Goal: Task Accomplishment & Management: Complete application form

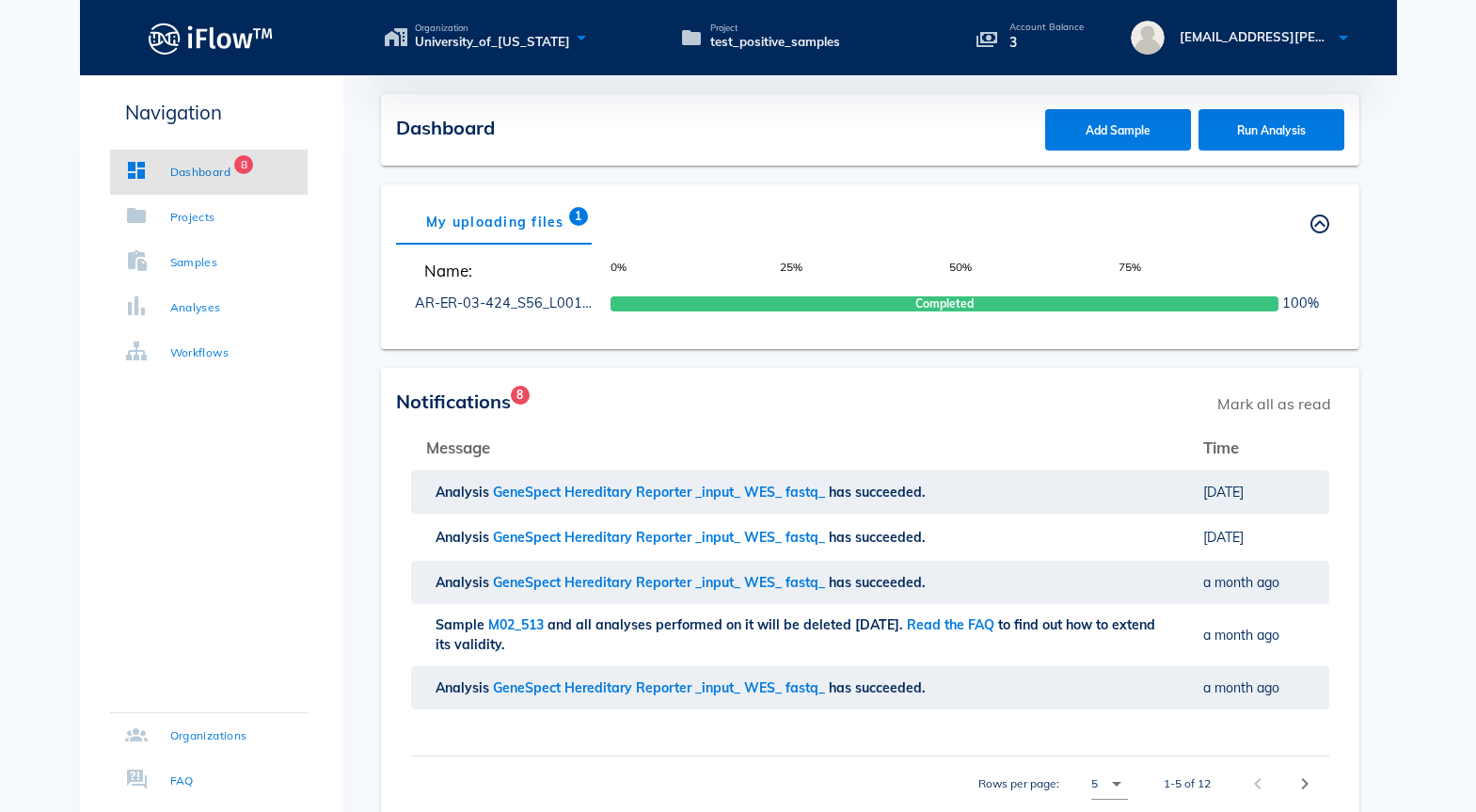
click at [201, 264] on div "Samples" at bounding box center [194, 262] width 48 height 18
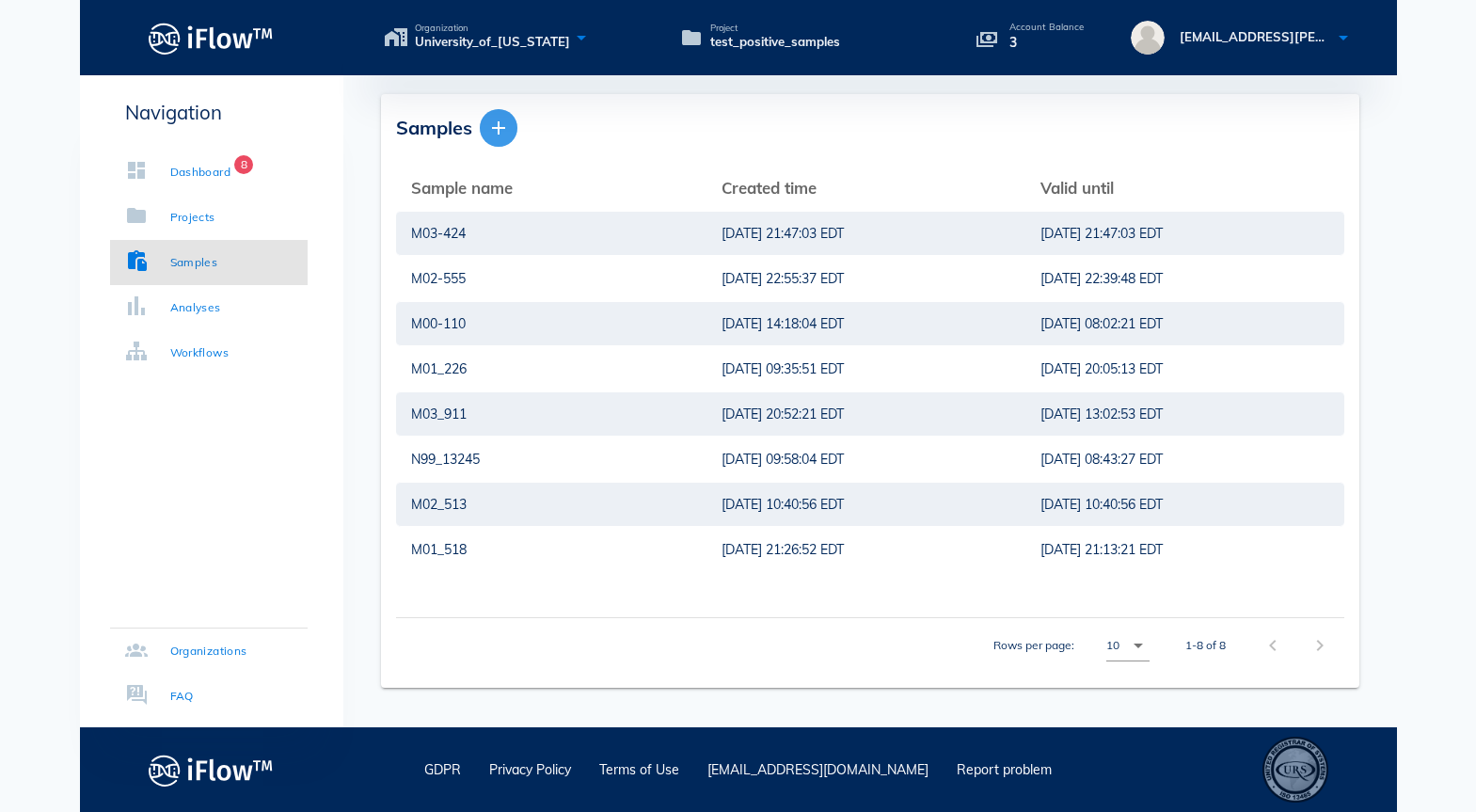
click at [505, 131] on icon "button" at bounding box center [498, 128] width 22 height 22
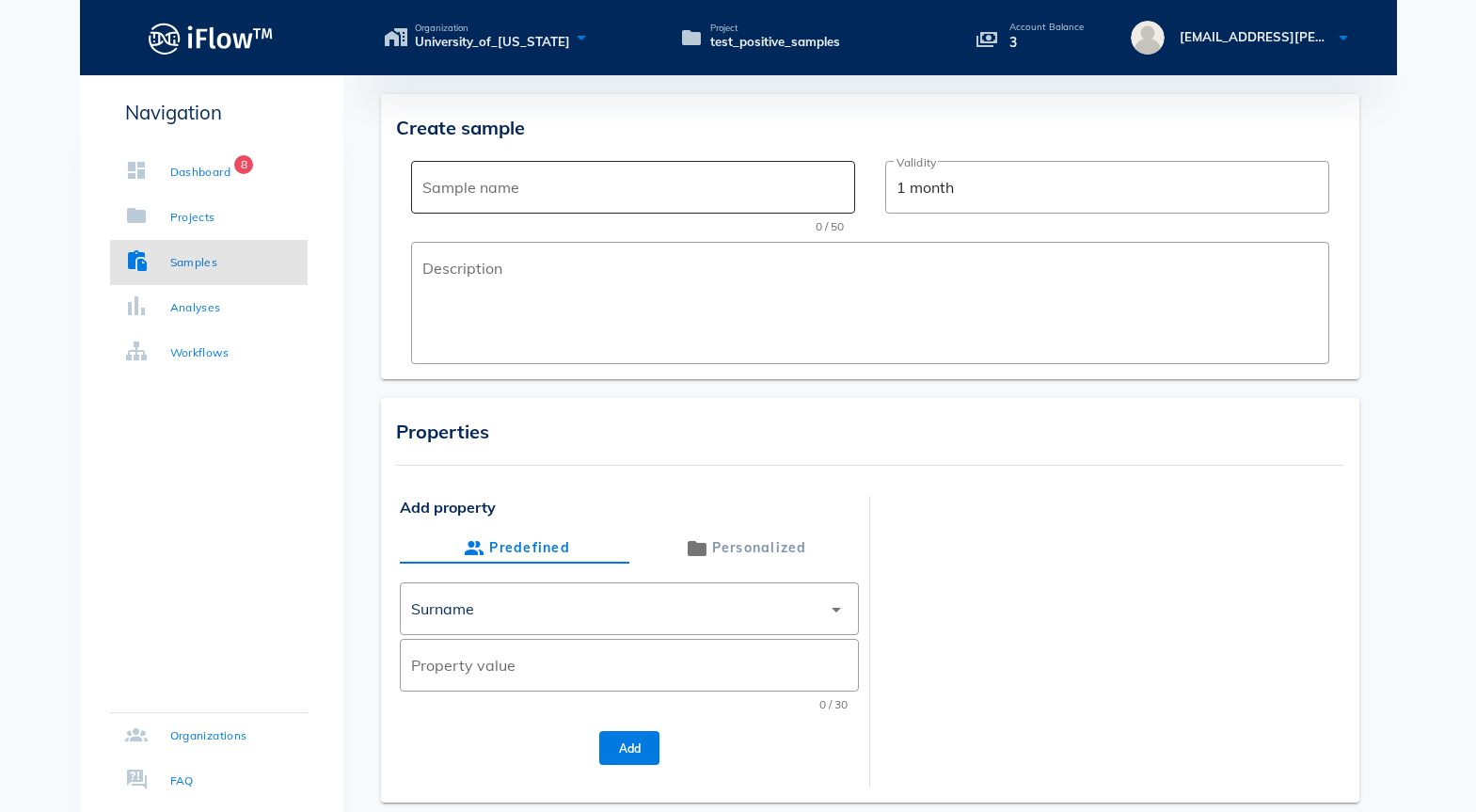
click at [542, 187] on input "Sample name" at bounding box center [633, 187] width 422 height 30
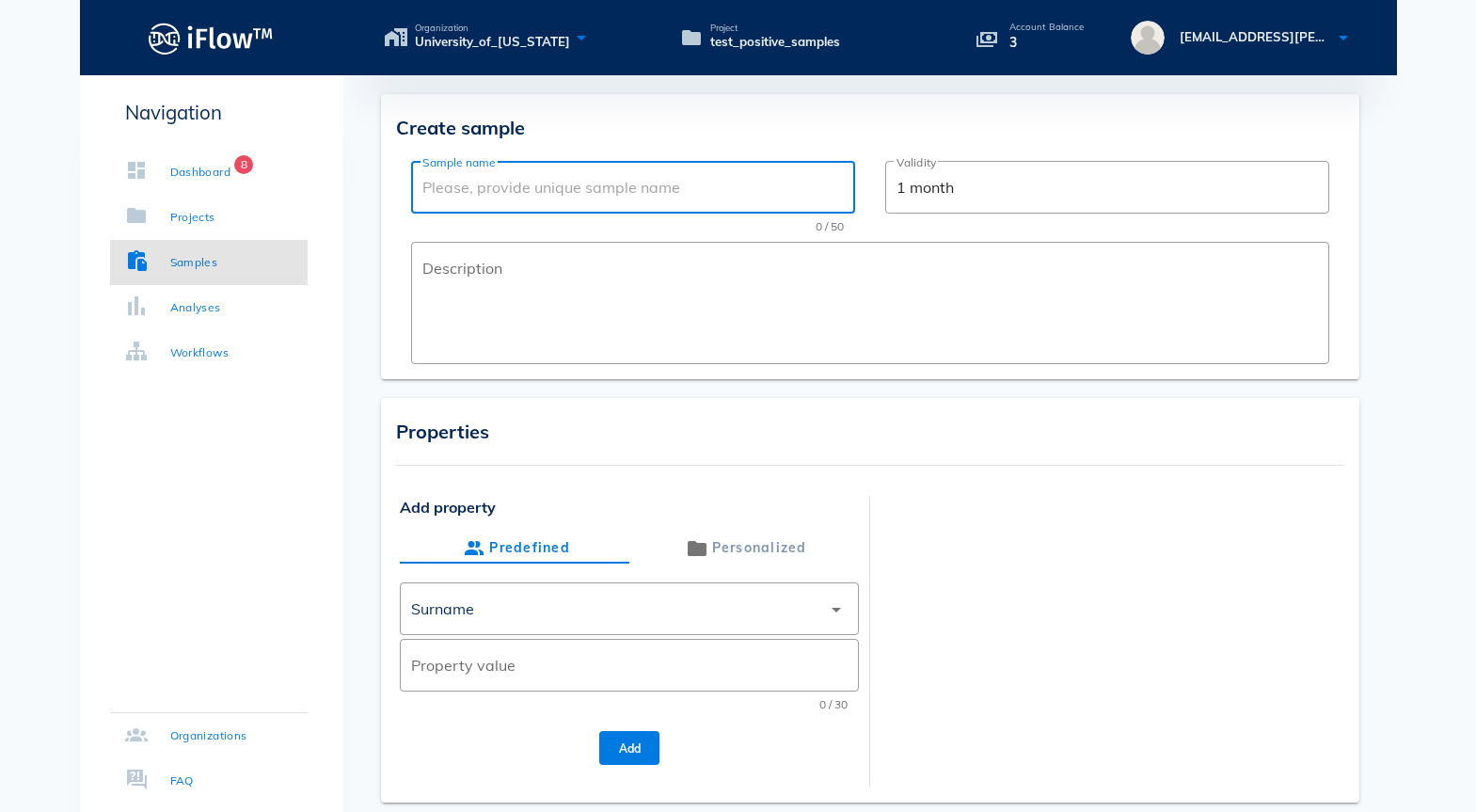
paste input "M02-372"
type input "M02-372"
click at [489, 672] on input "Property value" at bounding box center [629, 665] width 436 height 30
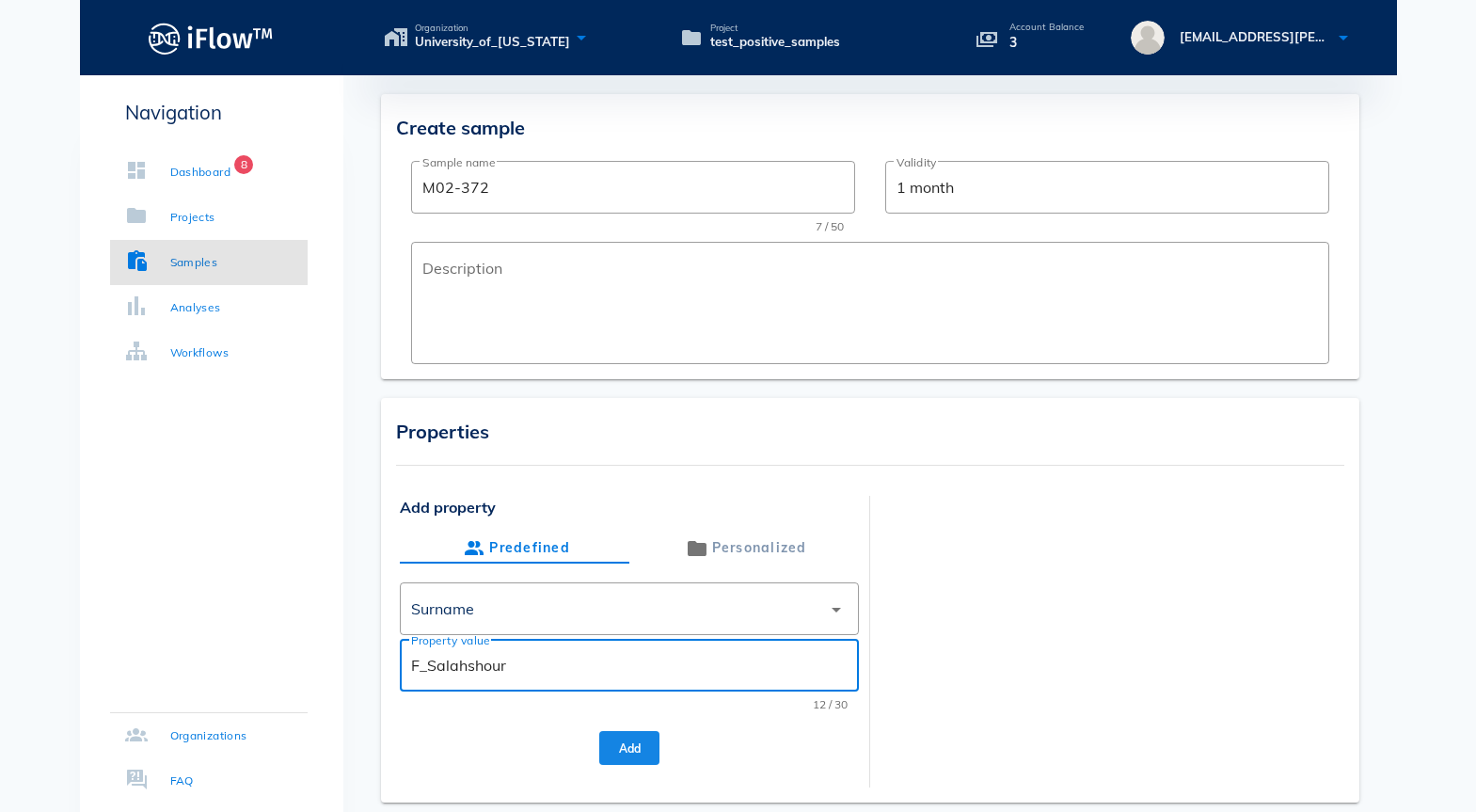
type input "F_Salahshour"
click at [628, 755] on button "Add" at bounding box center [629, 748] width 60 height 34
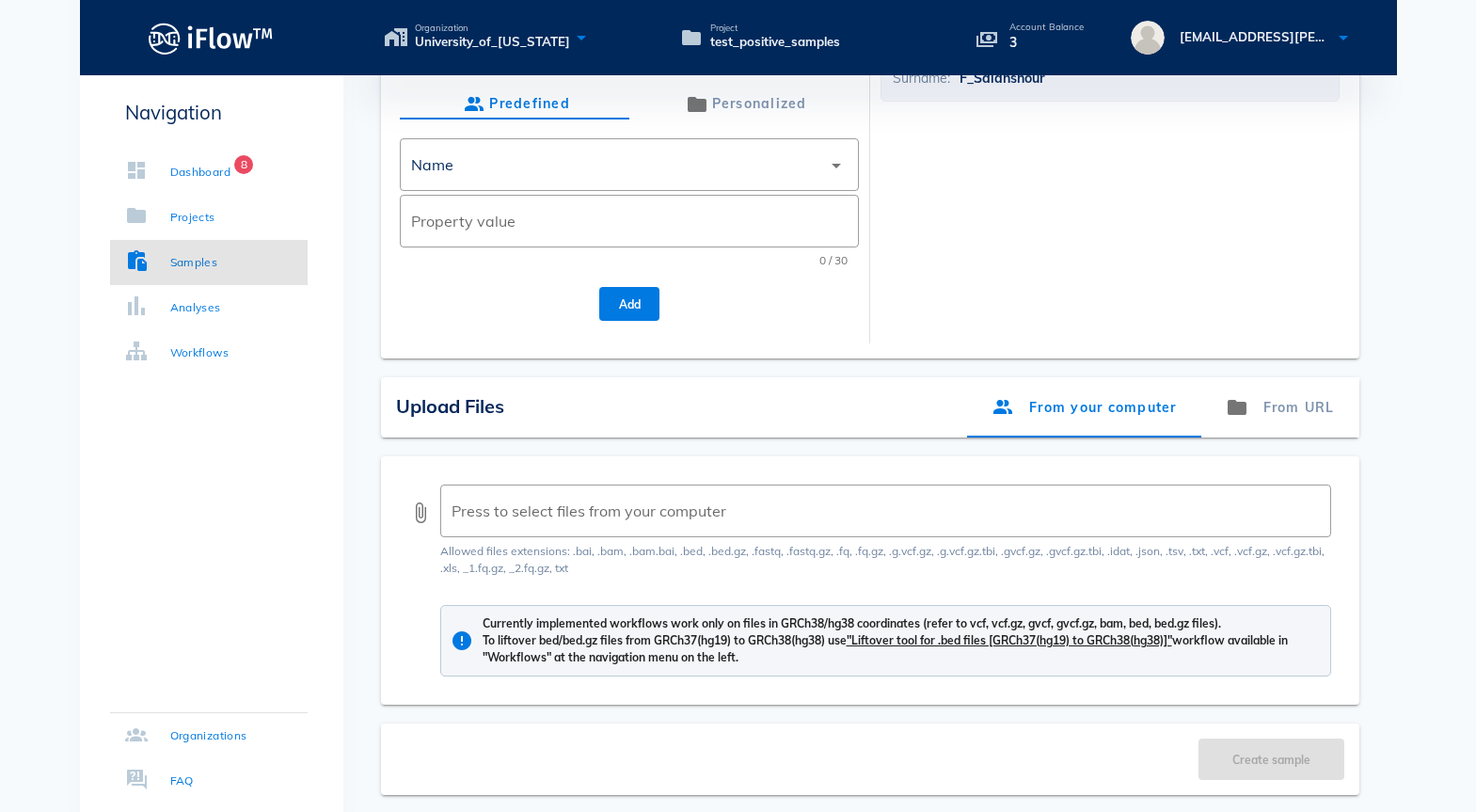
scroll to position [531, 0]
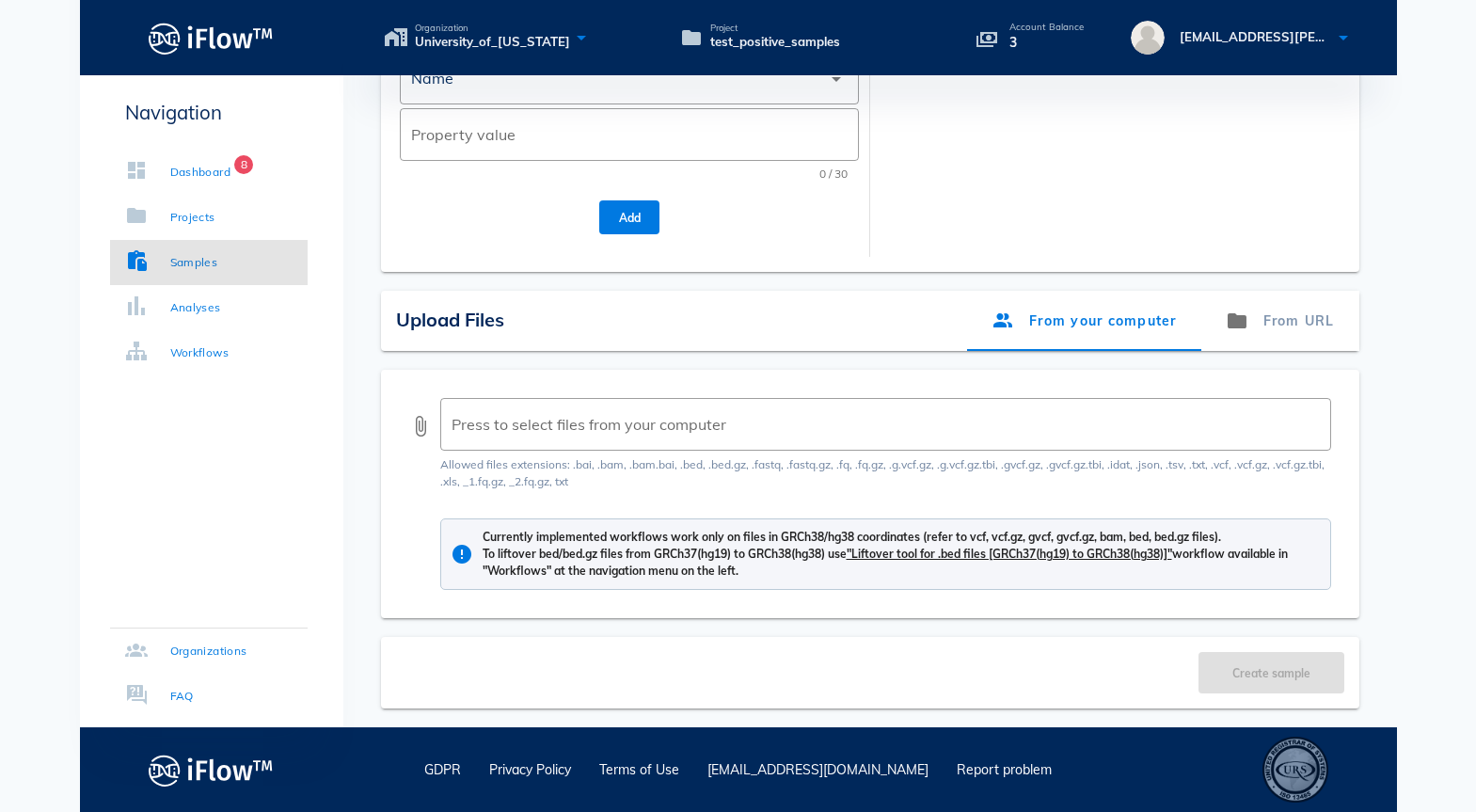
click at [421, 438] on div "attach_file ​ Press to select files from your computer" at bounding box center [869, 424] width 922 height 53
click at [418, 427] on button "attach_file" at bounding box center [420, 425] width 22 height 22
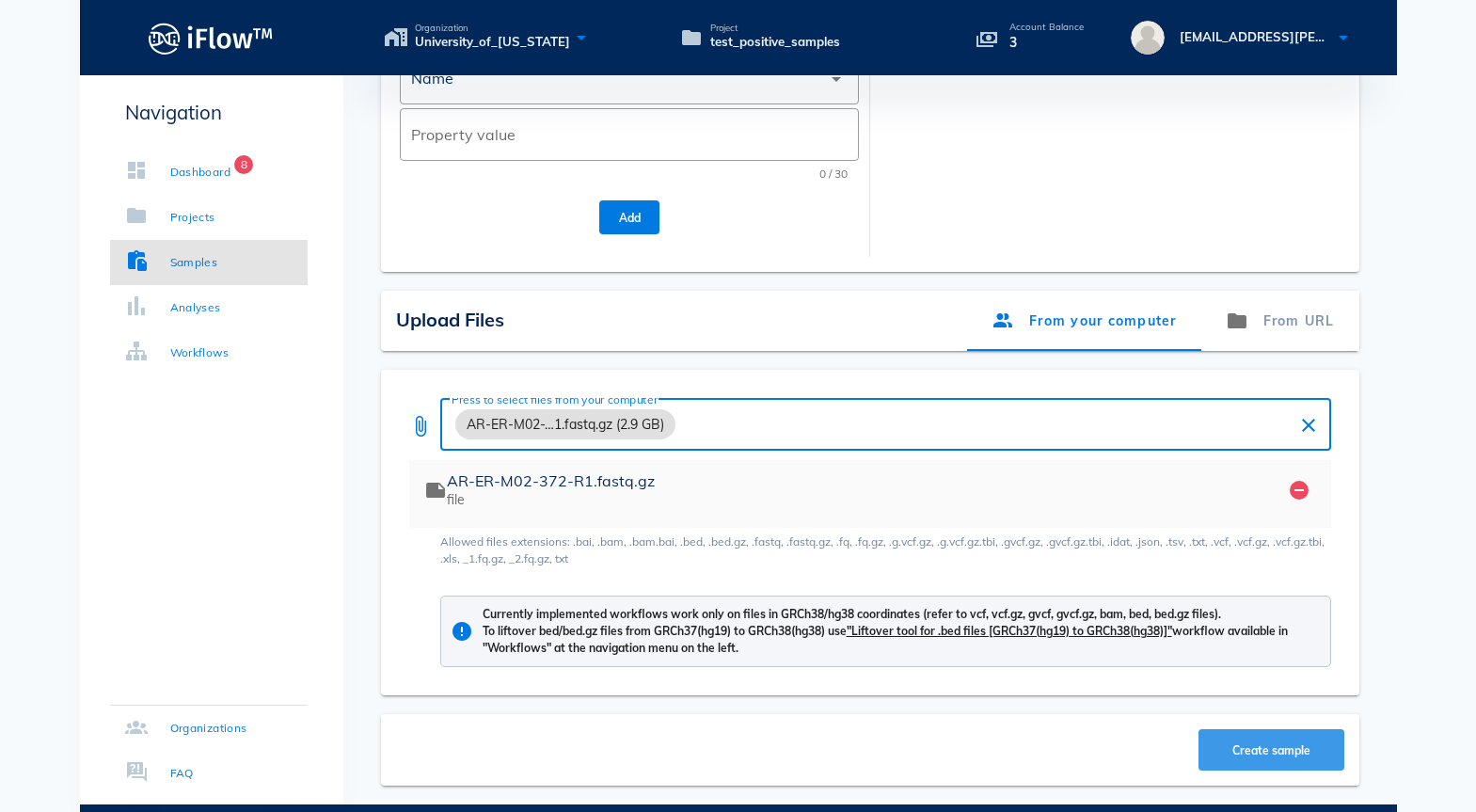
click at [1243, 746] on span "Create sample" at bounding box center [1271, 750] width 109 height 14
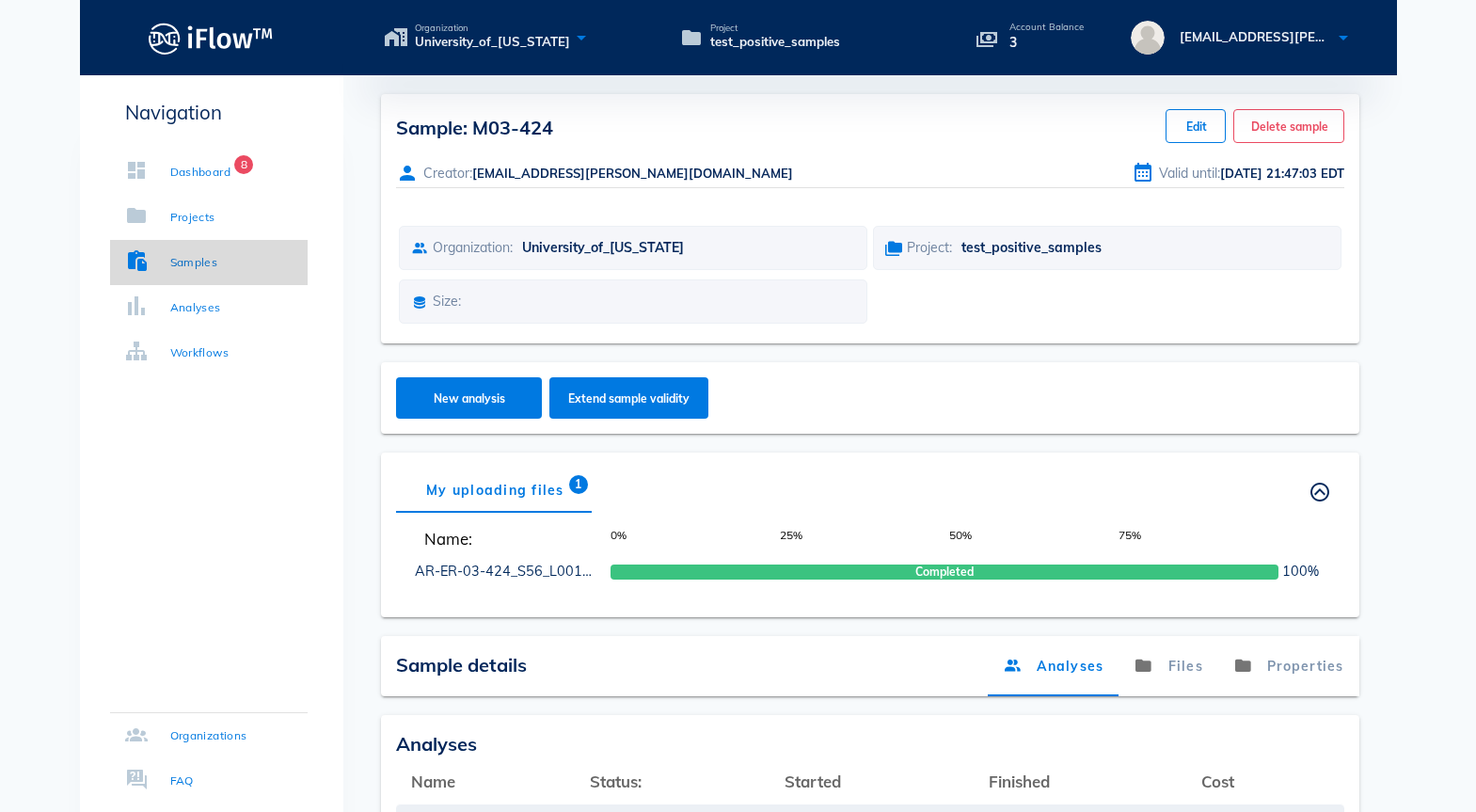
click at [192, 275] on link "Samples" at bounding box center [208, 262] width 198 height 45
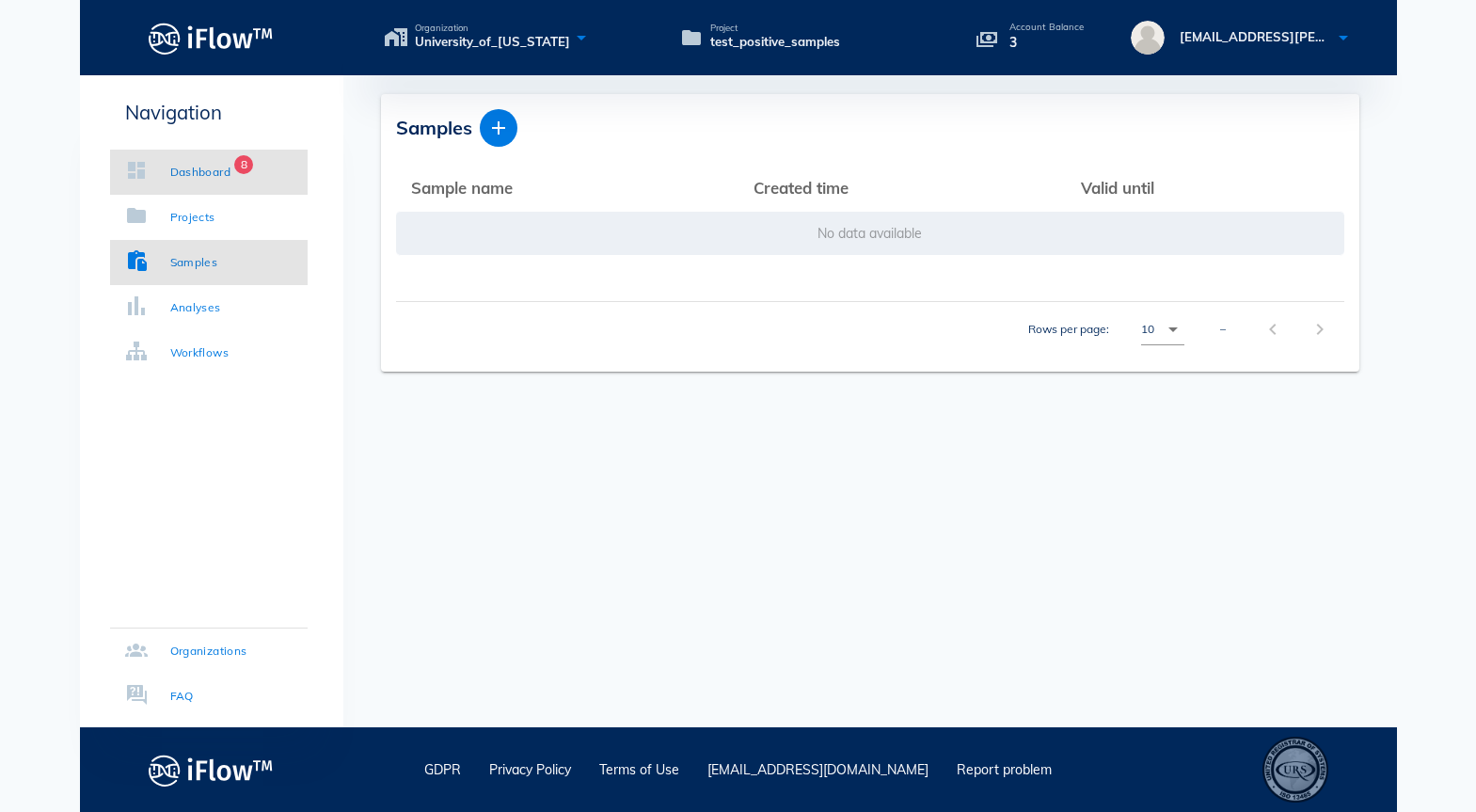
click at [209, 176] on div "Dashboard" at bounding box center [201, 171] width 61 height 18
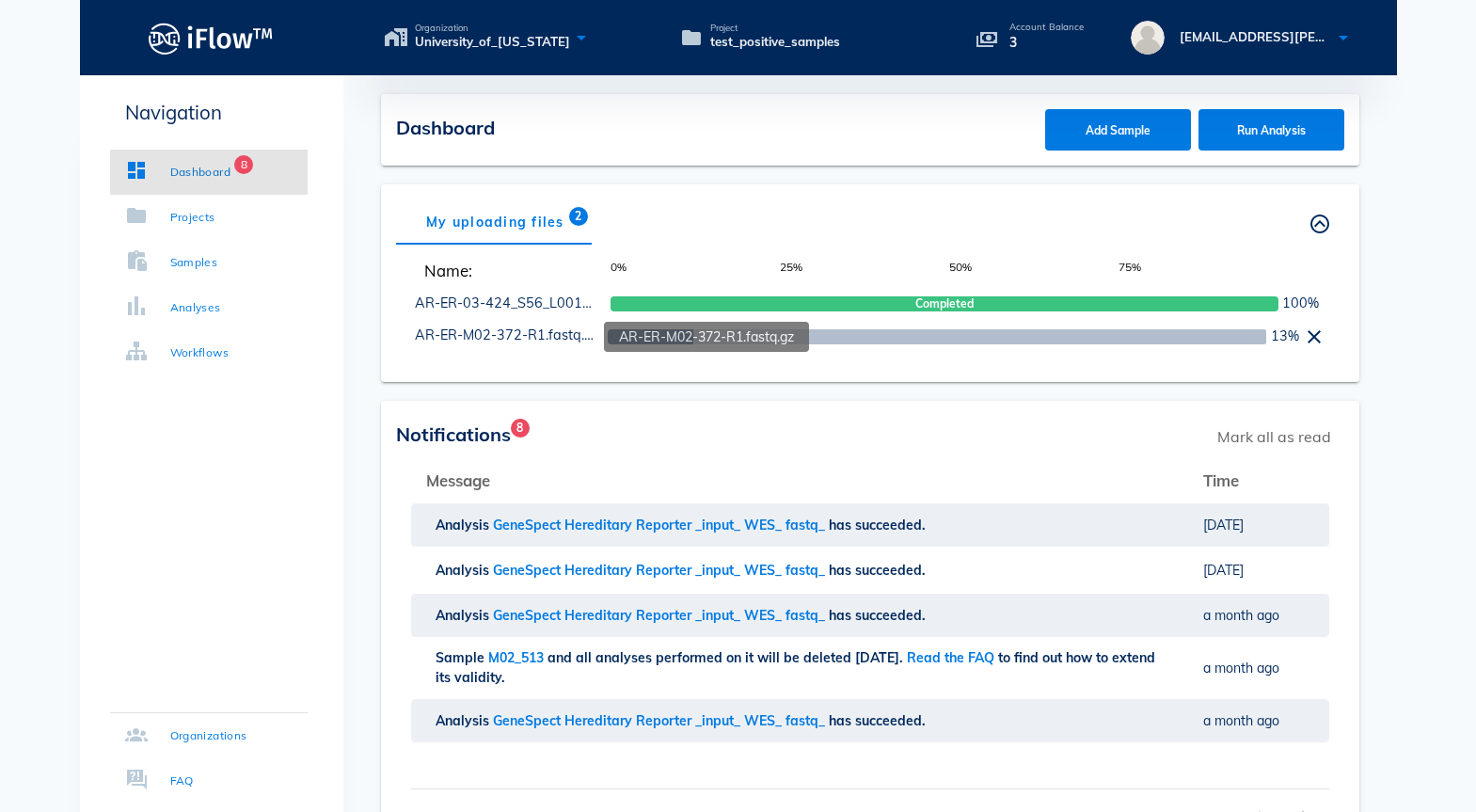
click at [483, 328] on link "AR-ER-M02-372-R1.fastq.gz" at bounding box center [506, 334] width 184 height 17
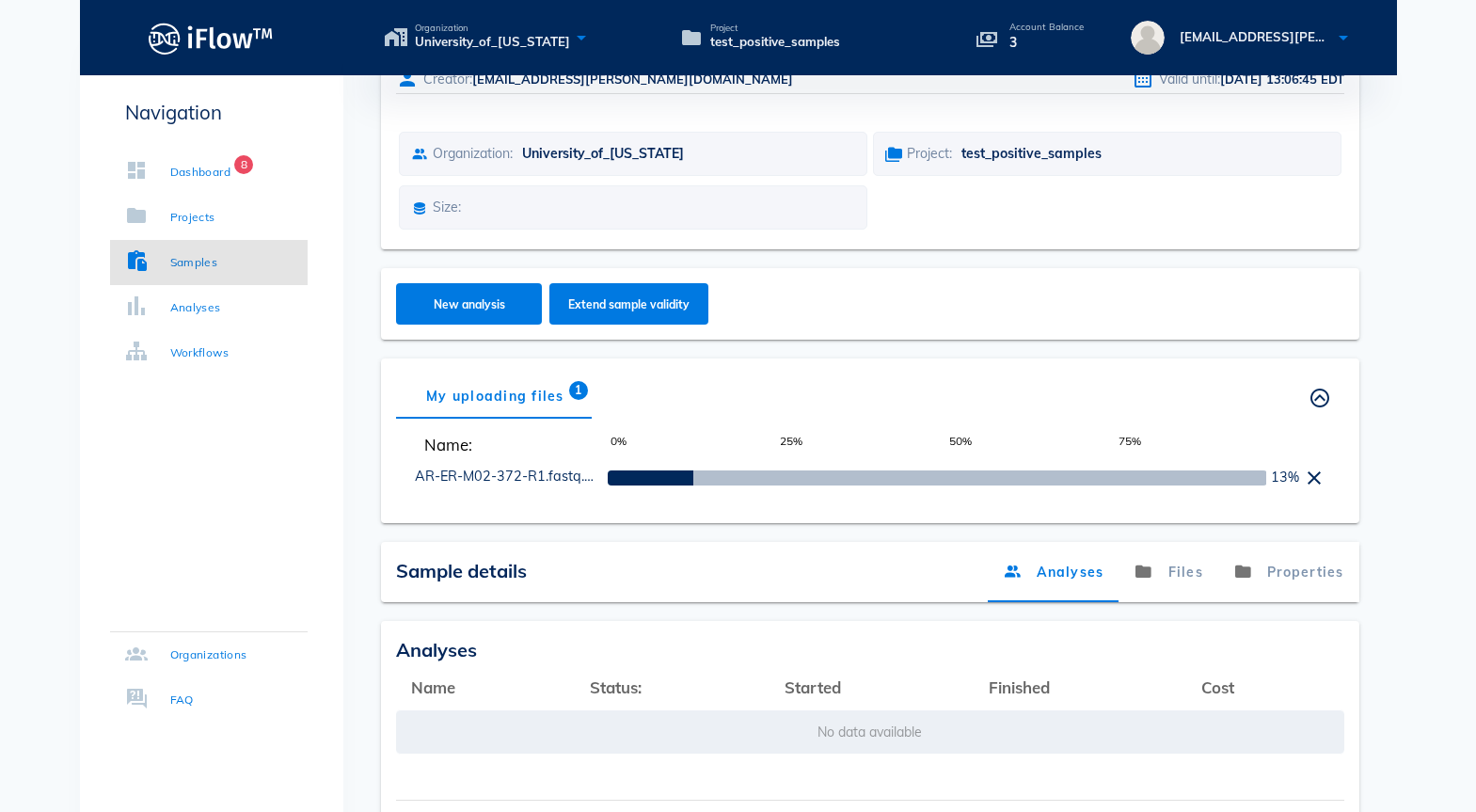
scroll to position [256, 0]
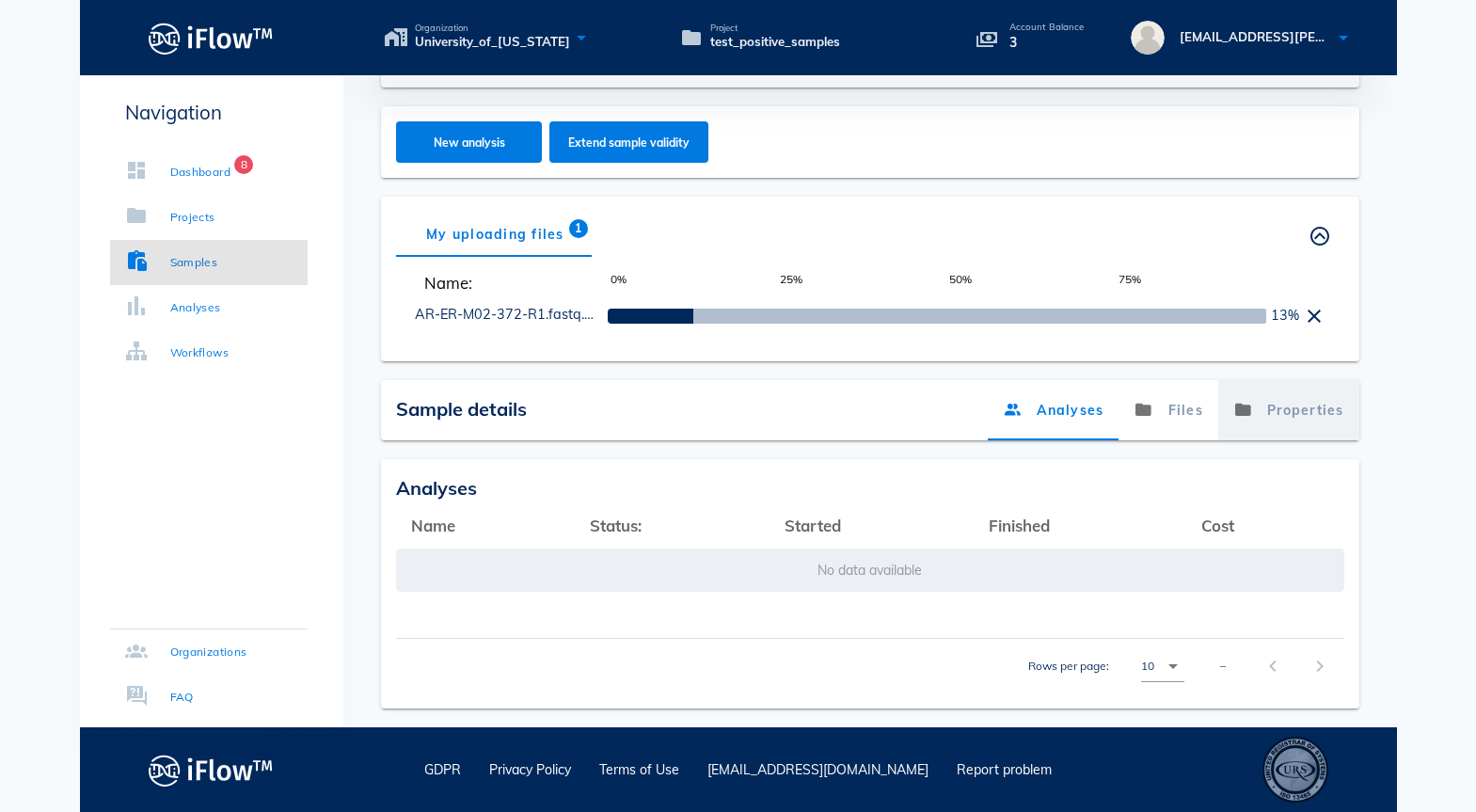
click at [1278, 409] on link "Properties" at bounding box center [1288, 410] width 141 height 60
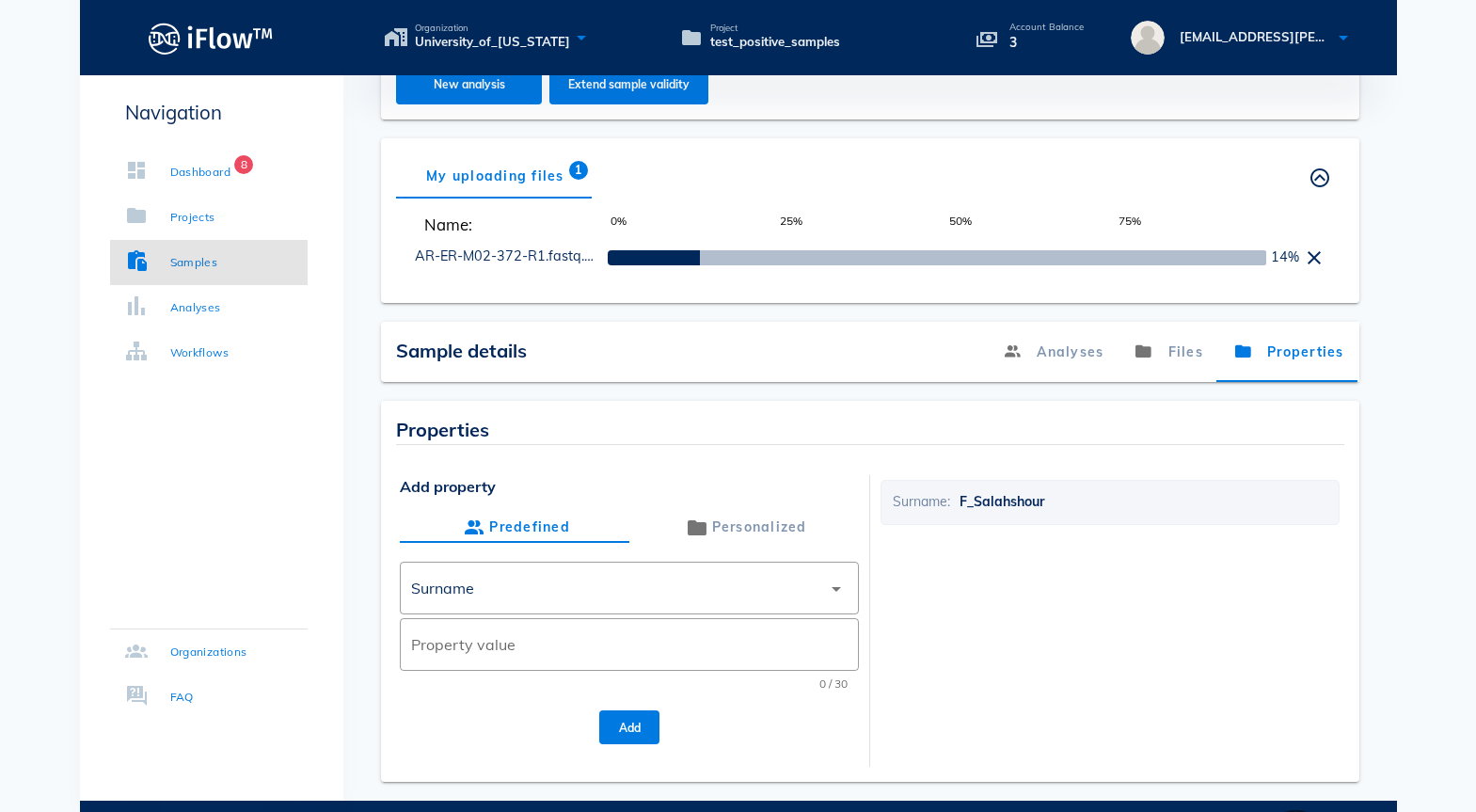
scroll to position [388, 0]
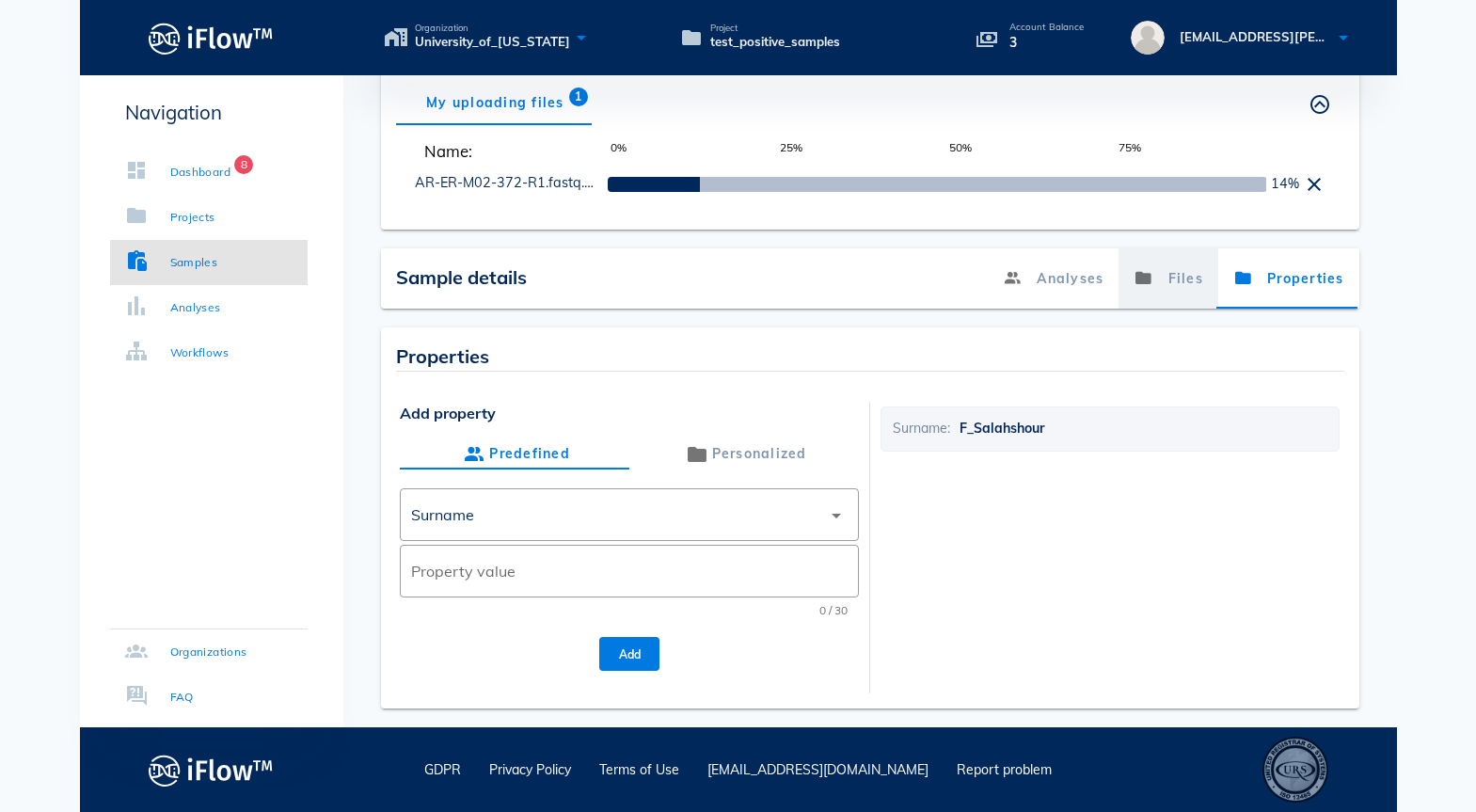
click at [1167, 284] on link "Files" at bounding box center [1168, 278] width 99 height 60
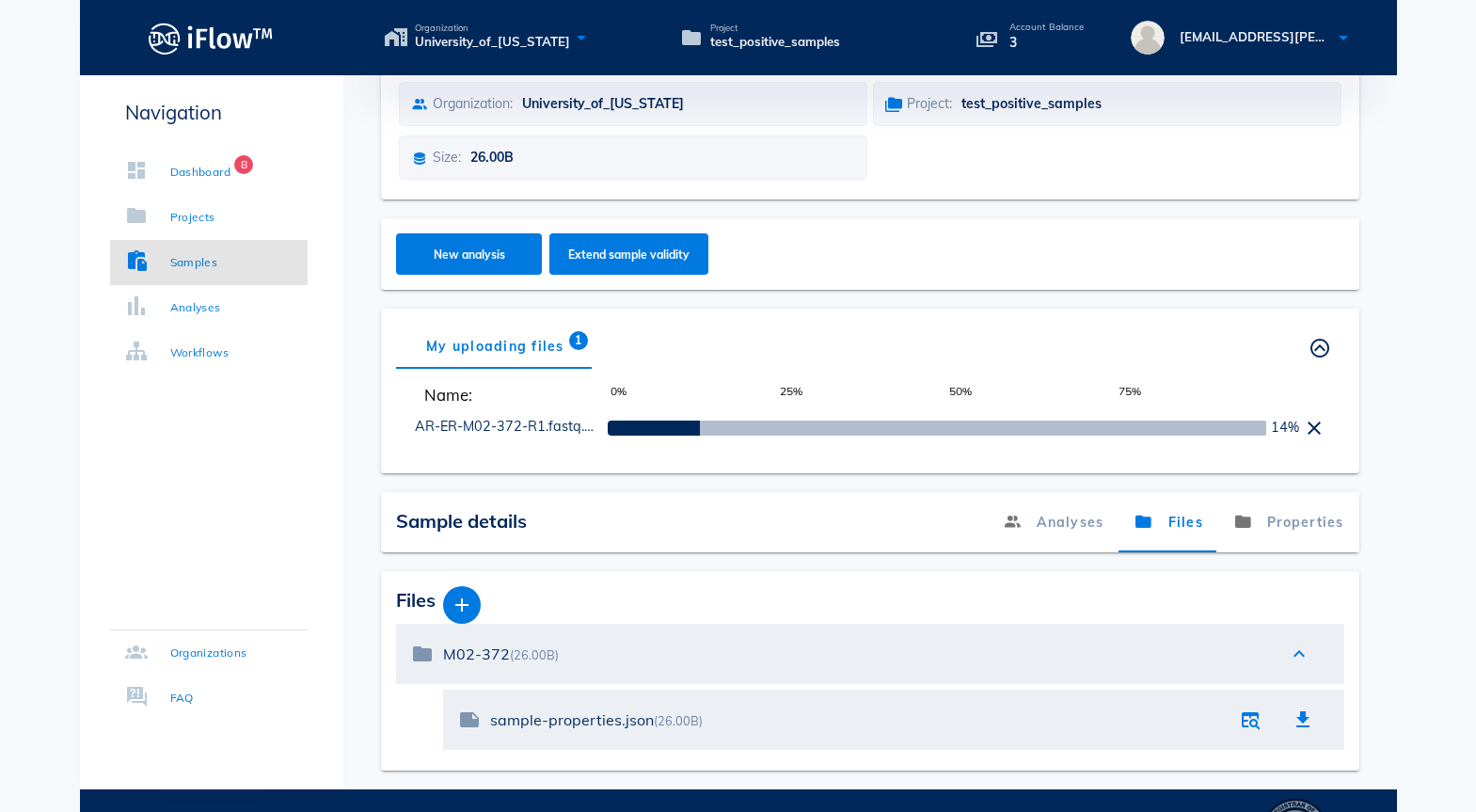
scroll to position [0, 0]
